Goal: Information Seeking & Learning: Learn about a topic

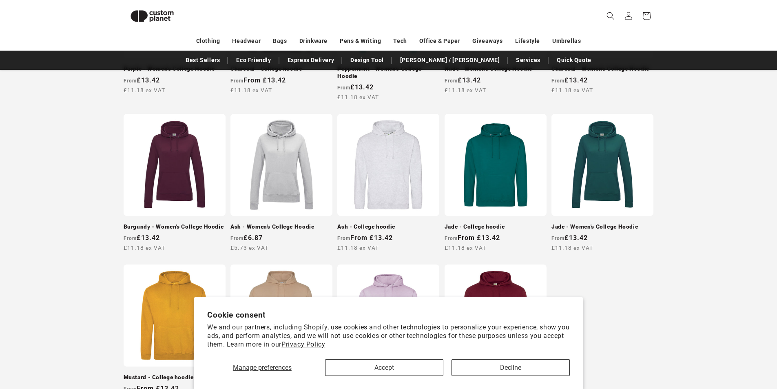
scroll to position [724, 0]
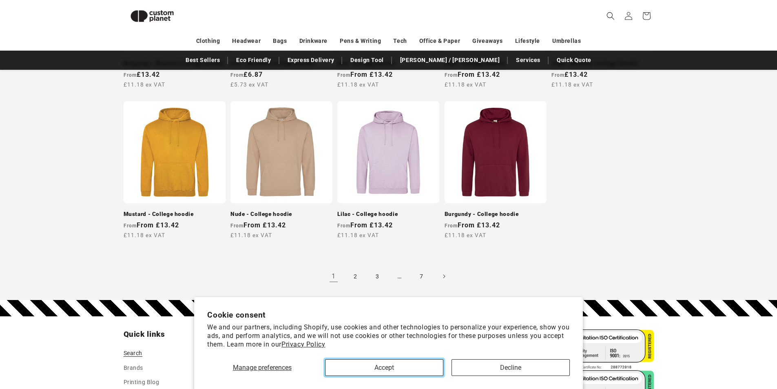
click at [418, 363] on button "Accept" at bounding box center [384, 367] width 118 height 17
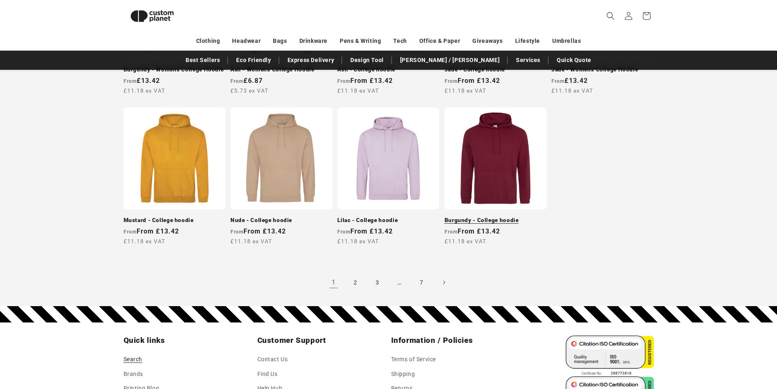
scroll to position [723, 0]
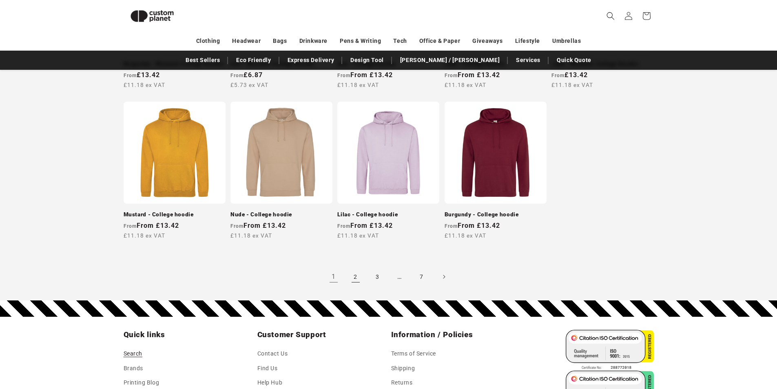
click at [356, 273] on link "2" at bounding box center [356, 277] width 18 height 18
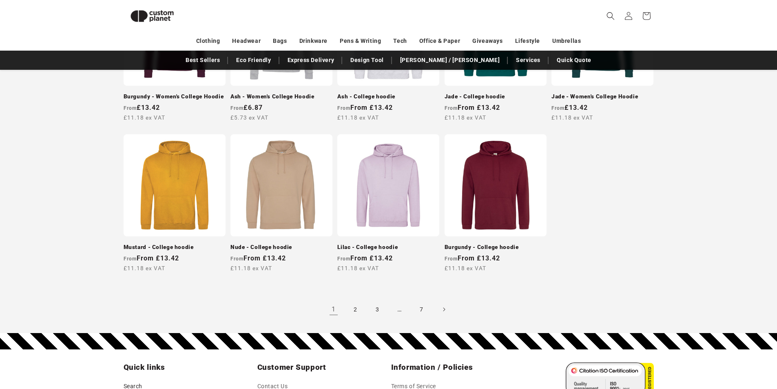
scroll to position [733, 0]
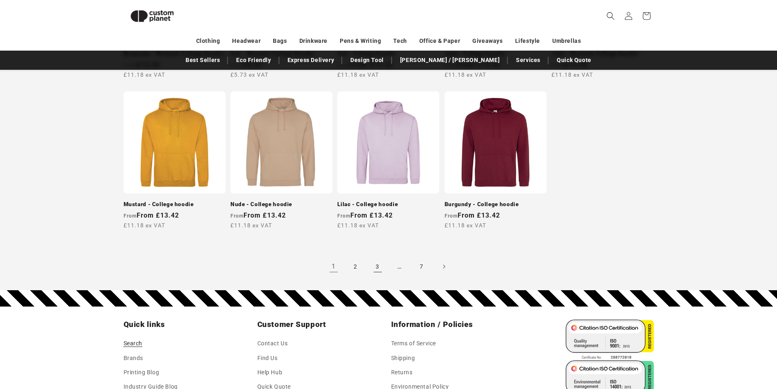
click at [378, 268] on link "3" at bounding box center [378, 266] width 18 height 18
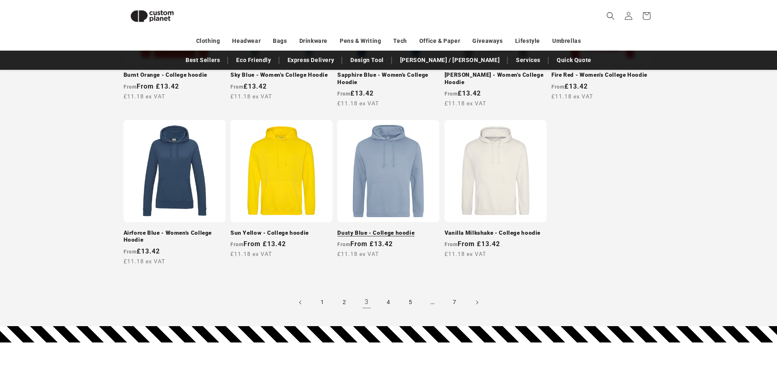
scroll to position [724, 0]
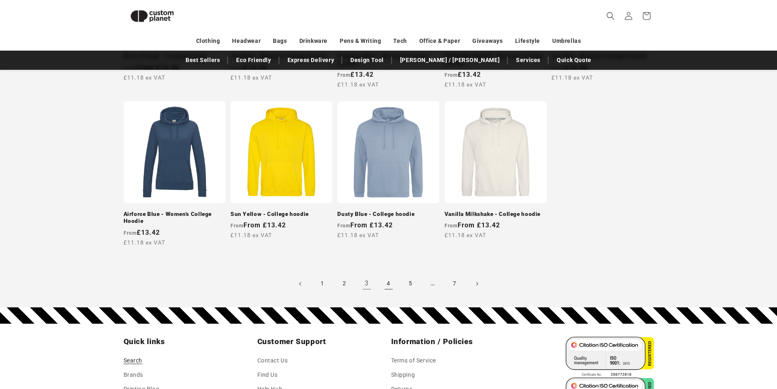
click at [389, 284] on link "4" at bounding box center [389, 284] width 18 height 18
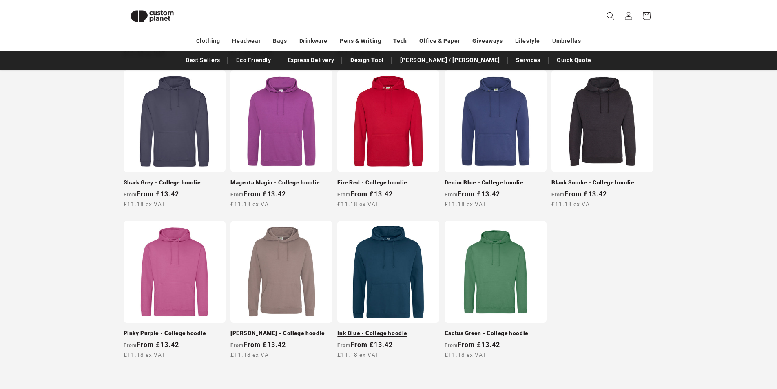
scroll to position [734, 0]
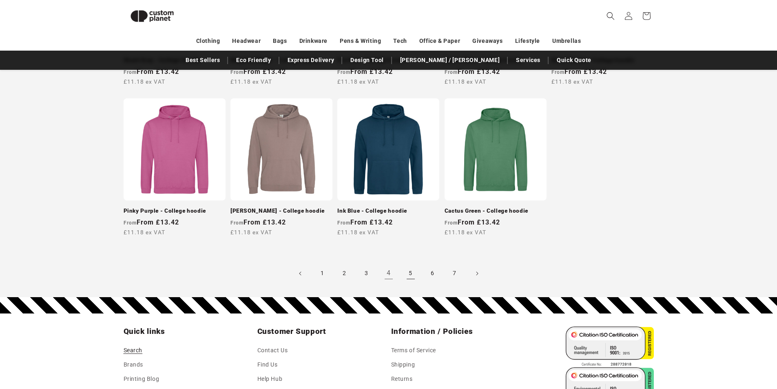
click at [411, 272] on link "5" at bounding box center [411, 273] width 18 height 18
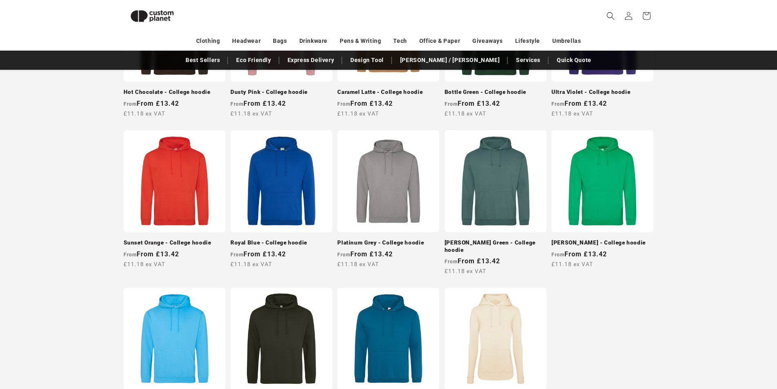
scroll to position [560, 0]
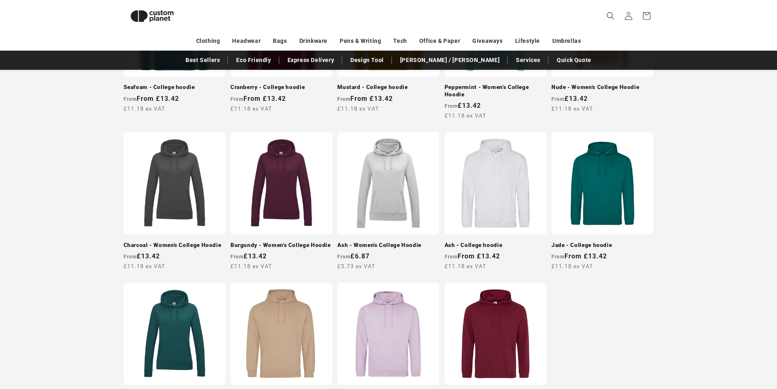
scroll to position [734, 0]
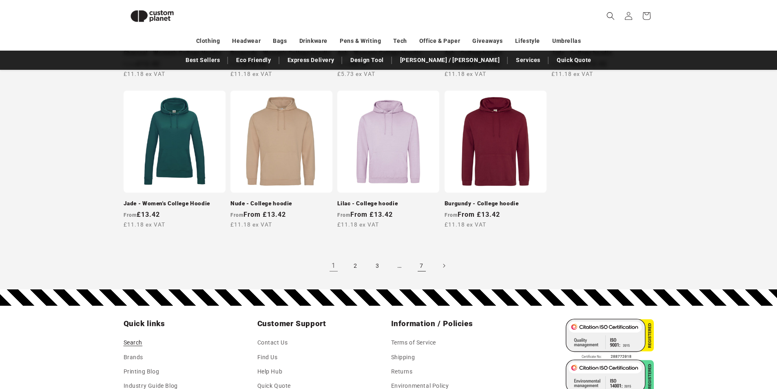
click at [422, 266] on link "7" at bounding box center [422, 266] width 18 height 18
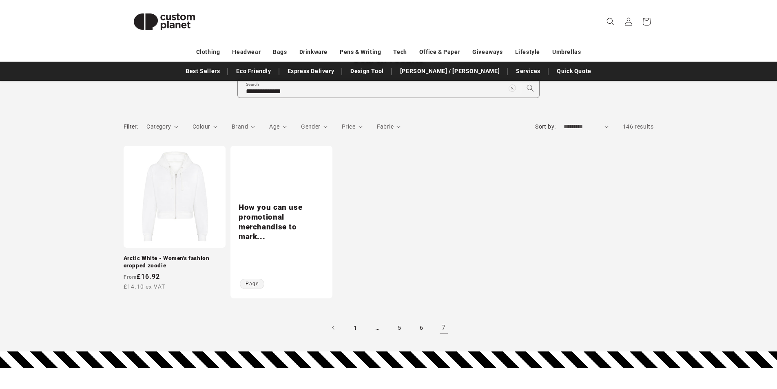
scroll to position [82, 0]
click at [424, 328] on link "6" at bounding box center [422, 327] width 18 height 18
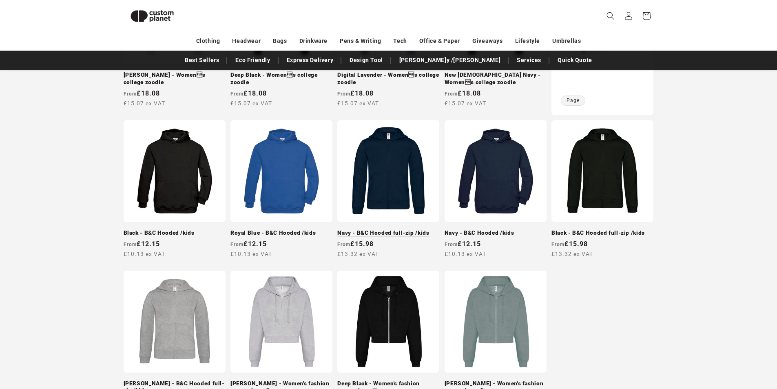
scroll to position [682, 0]
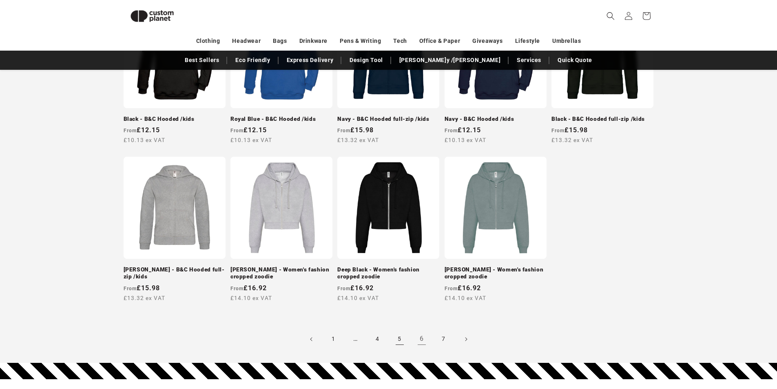
click at [402, 338] on link "5" at bounding box center [400, 339] width 18 height 18
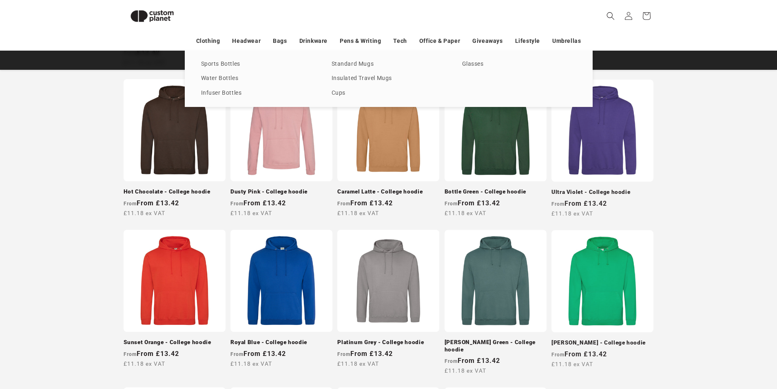
scroll to position [448, 0]
